Goal: Information Seeking & Learning: Learn about a topic

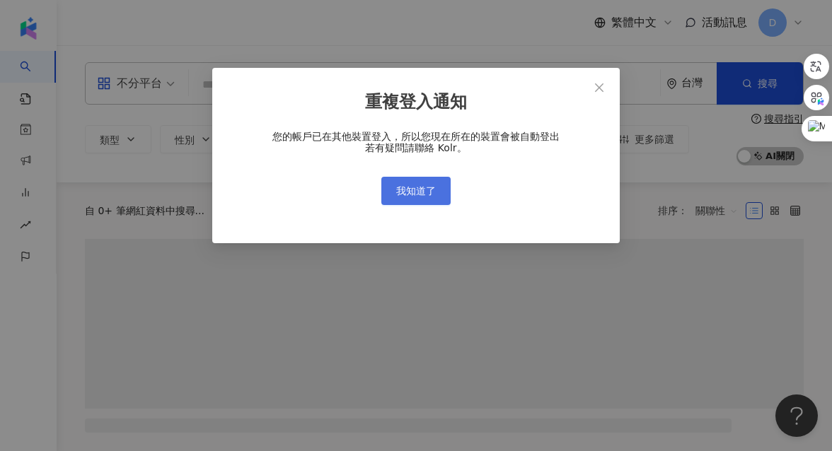
click at [436, 182] on button "我知道了" at bounding box center [415, 191] width 69 height 28
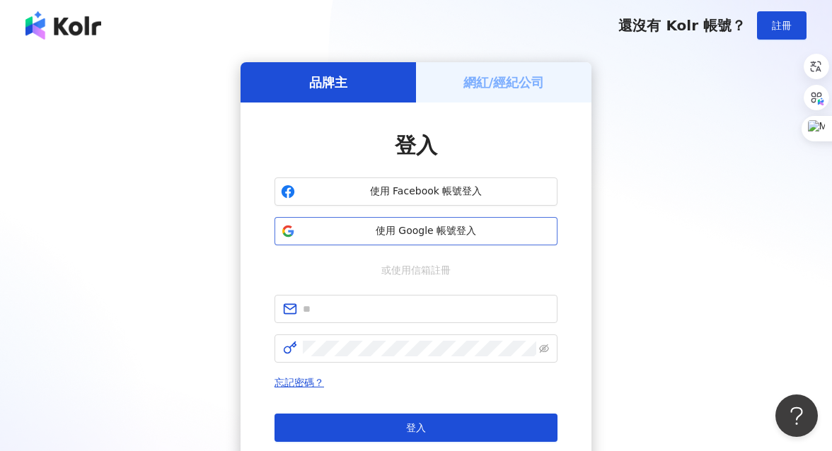
click at [429, 233] on span "使用 Google 帳號登入" at bounding box center [426, 231] width 250 height 14
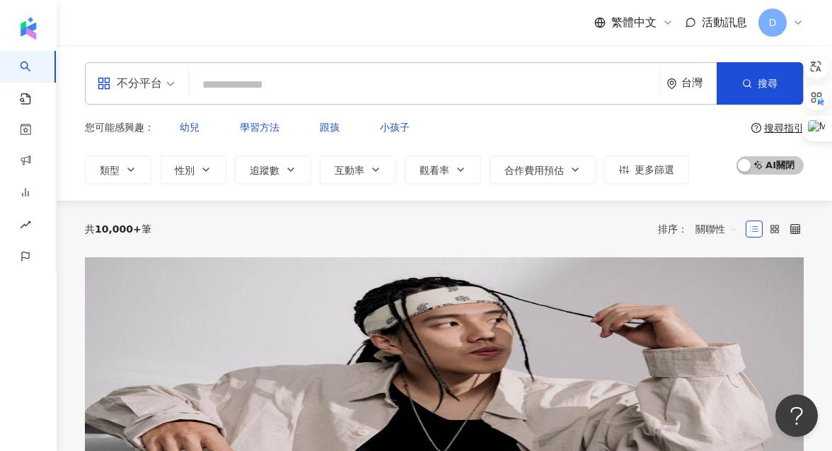
click at [681, 89] on div "台灣" at bounding box center [698, 83] width 35 height 12
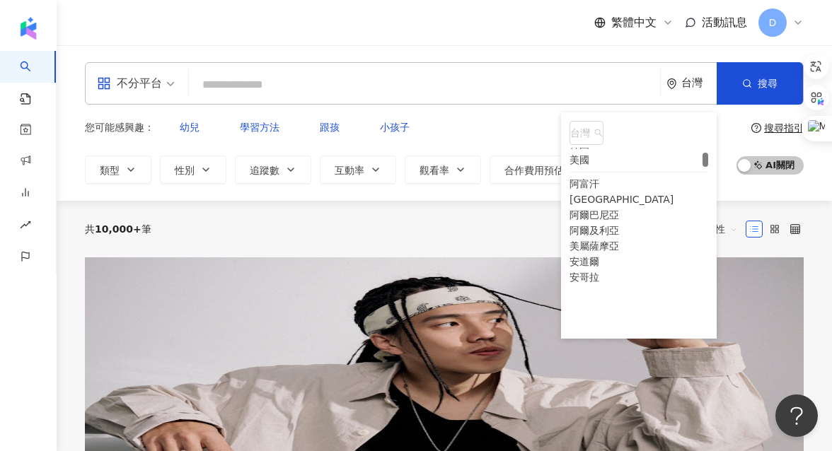
scroll to position [219, 0]
click at [589, 163] on div "美國" at bounding box center [579, 156] width 20 height 16
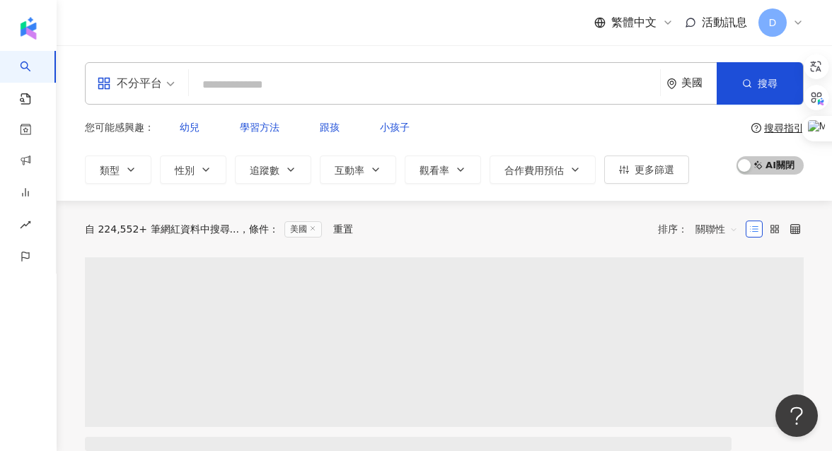
click at [534, 133] on div "您可能感興趣： 幼兒 學習方法 跟孩 小孩子 類型 性別 追蹤數 互動率 觀看率 合作費用預估 更多篩選" at bounding box center [387, 148] width 604 height 71
click at [316, 91] on input "search" at bounding box center [425, 84] width 460 height 27
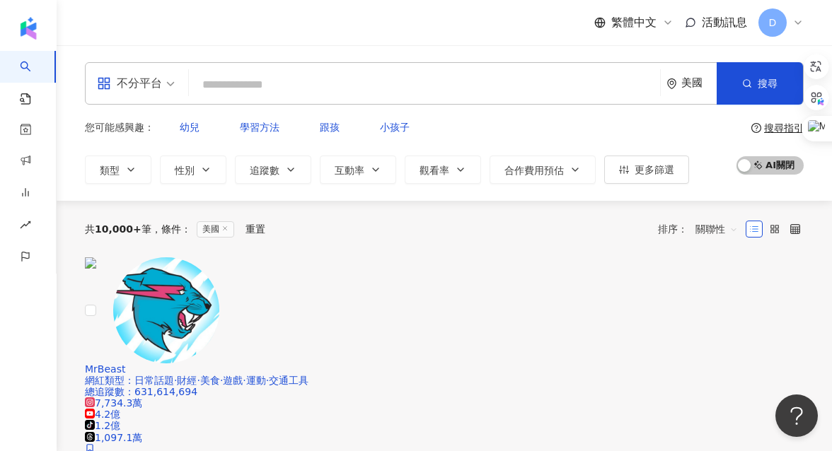
type input "*"
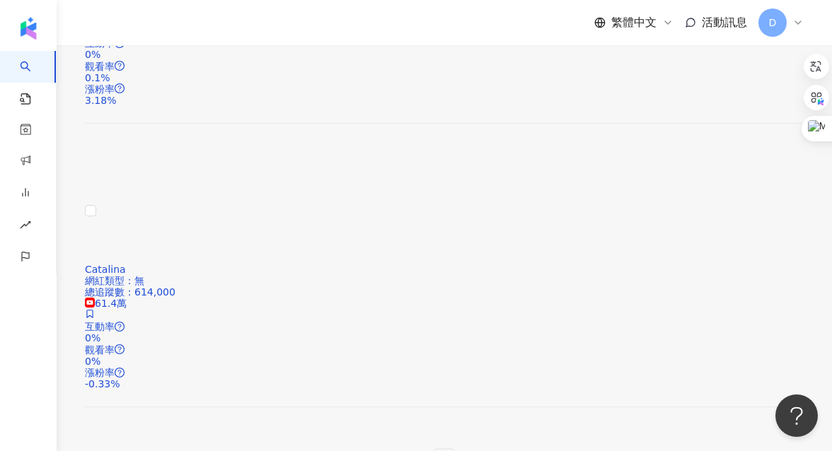
scroll to position [2448, 0]
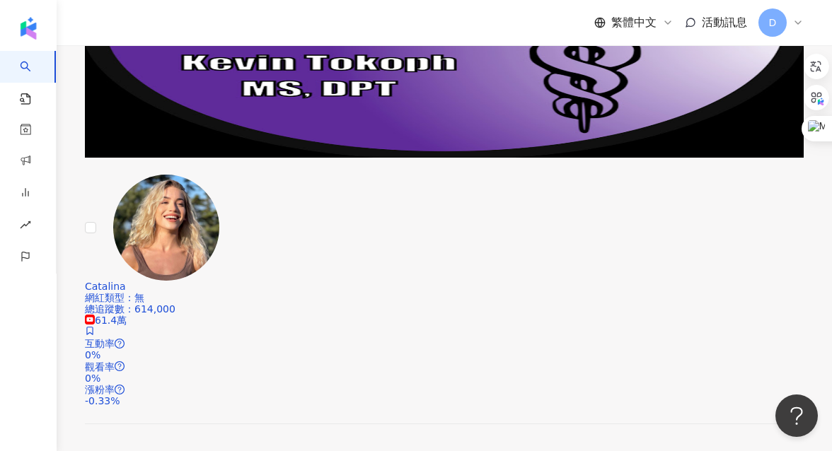
type input "****"
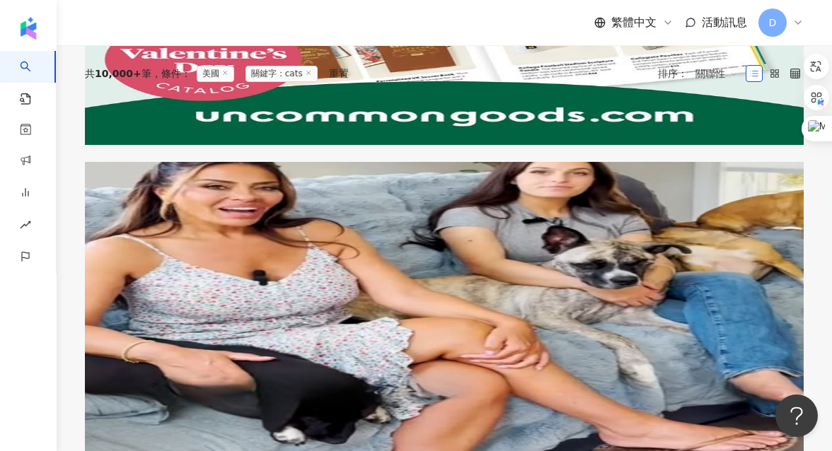
scroll to position [0, 0]
